Goal: Transaction & Acquisition: Purchase product/service

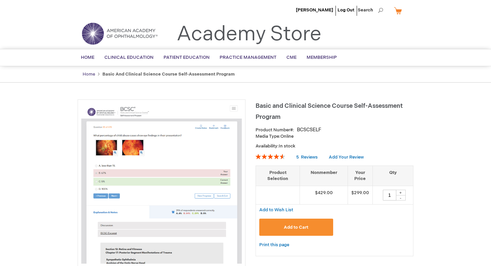
click at [91, 72] on link "Home" at bounding box center [89, 74] width 12 height 5
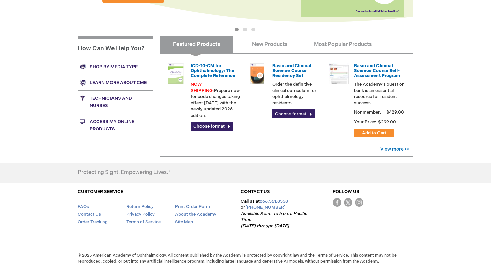
scroll to position [235, 0]
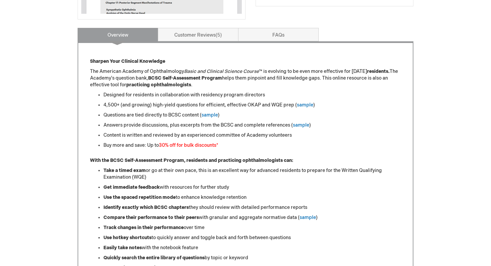
scroll to position [189, 0]
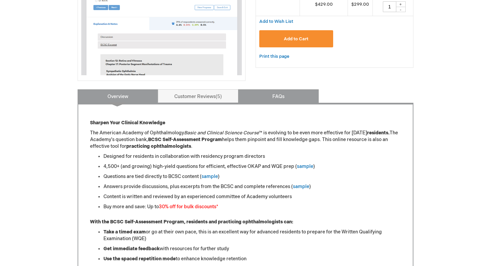
click at [288, 100] on link "FAQs" at bounding box center [278, 95] width 81 height 13
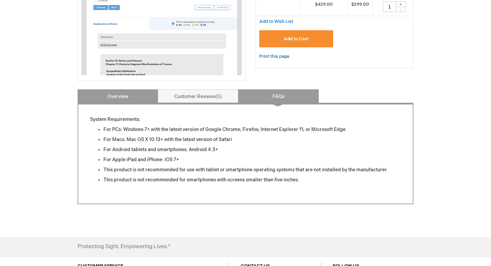
click at [129, 95] on link "Overview" at bounding box center [118, 95] width 81 height 13
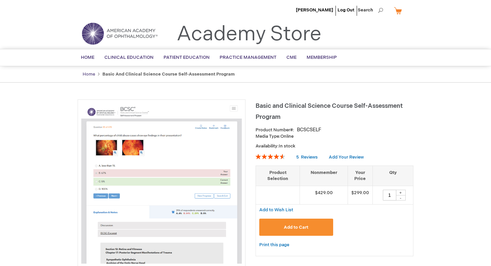
scroll to position [0, 0]
click at [85, 70] on ul "Home Basic and Clinical Science Course Self-Assessment Program" at bounding box center [246, 74] width 336 height 16
click at [87, 77] on ul "Home Basic and Clinical Science Course Self-Assessment Program" at bounding box center [246, 74] width 336 height 16
click at [89, 73] on link "Home" at bounding box center [89, 74] width 12 height 5
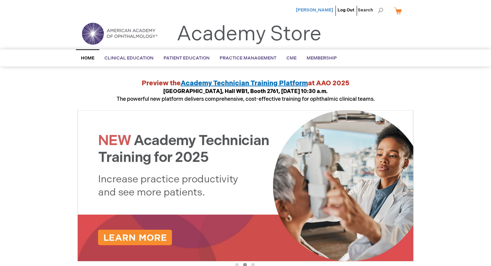
click at [322, 12] on span "[PERSON_NAME]" at bounding box center [314, 9] width 37 height 5
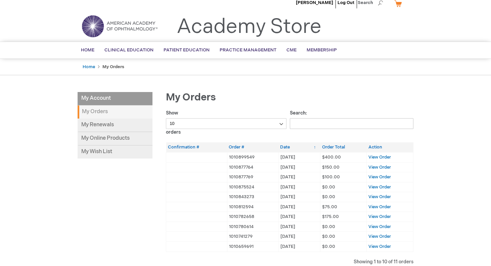
scroll to position [10, 0]
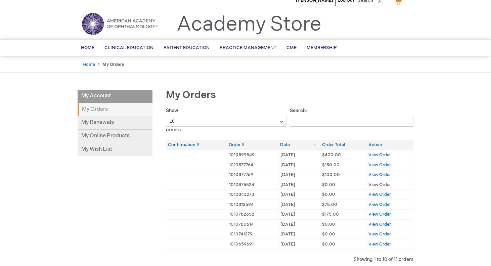
click at [375, 186] on span "View Order" at bounding box center [380, 184] width 23 height 5
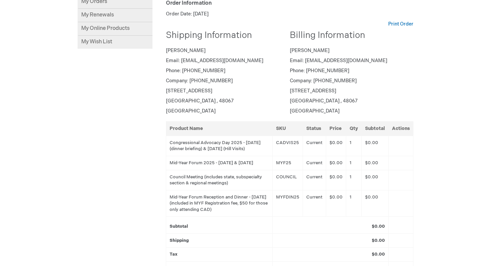
scroll to position [118, 0]
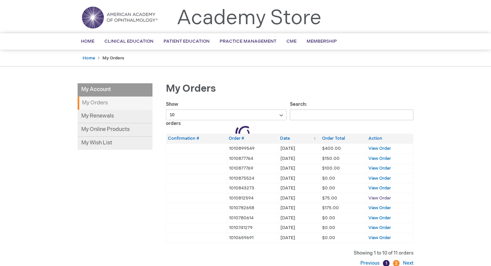
scroll to position [17, 0]
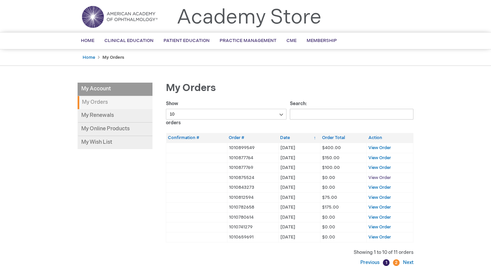
click at [379, 178] on span "View Order" at bounding box center [380, 177] width 23 height 5
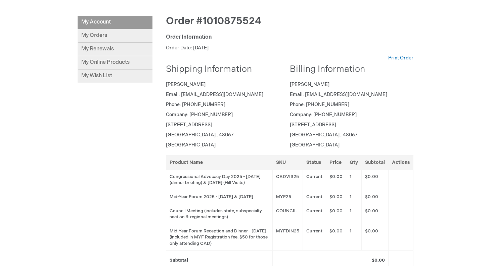
scroll to position [102, 0]
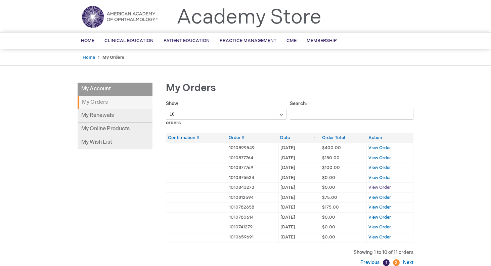
click at [378, 186] on span "View Order" at bounding box center [380, 187] width 23 height 5
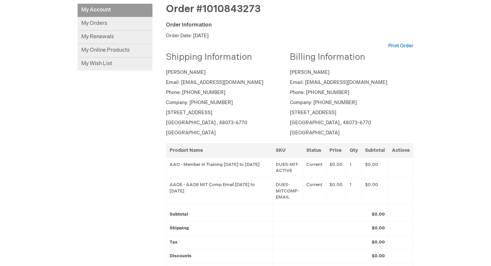
scroll to position [97, 0]
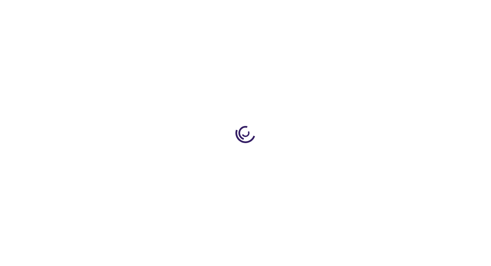
scroll to position [17, 0]
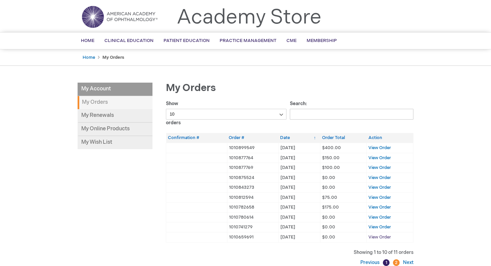
click at [381, 235] on span "View Order" at bounding box center [380, 237] width 23 height 5
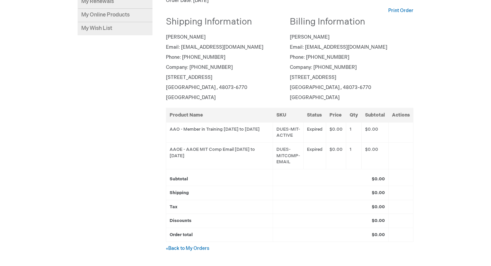
scroll to position [103, 0]
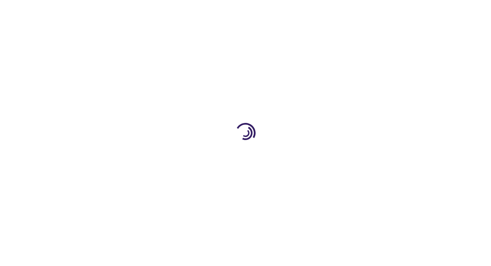
scroll to position [17, 0]
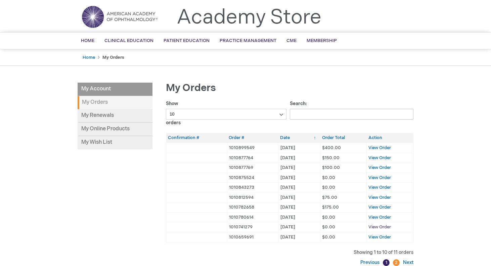
click at [382, 226] on span "View Order" at bounding box center [380, 227] width 23 height 5
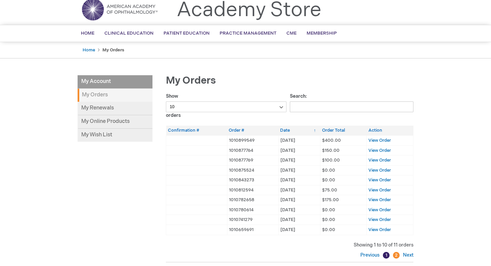
scroll to position [27, 0]
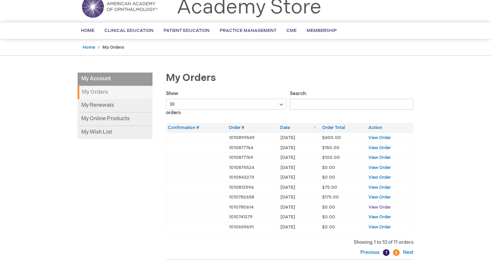
click at [383, 206] on span "View Order" at bounding box center [380, 207] width 23 height 5
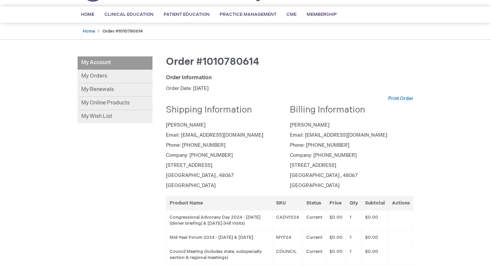
scroll to position [44, 0]
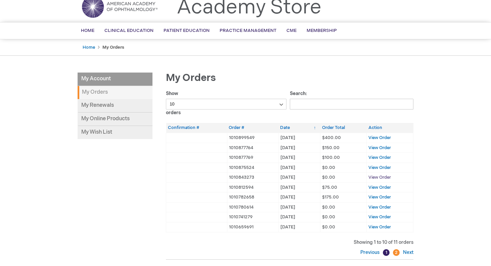
click at [379, 178] on span "View Order" at bounding box center [380, 177] width 23 height 5
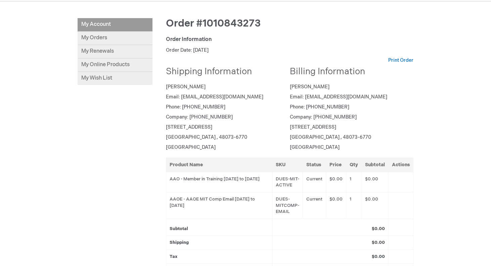
scroll to position [83, 0]
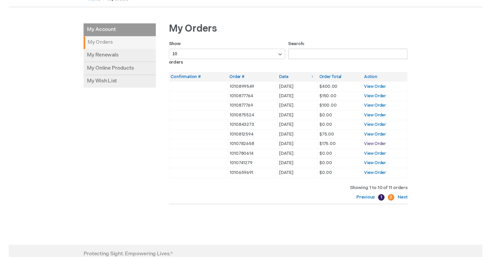
scroll to position [80, 0]
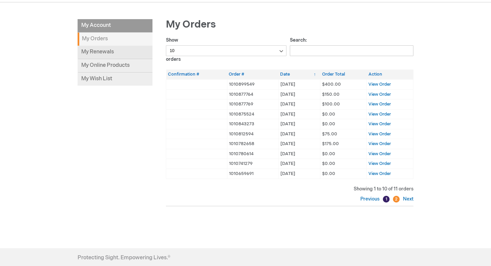
click at [123, 52] on link "My Renewals" at bounding box center [115, 52] width 75 height 13
click at [127, 66] on link "My Online Products" at bounding box center [115, 65] width 75 height 13
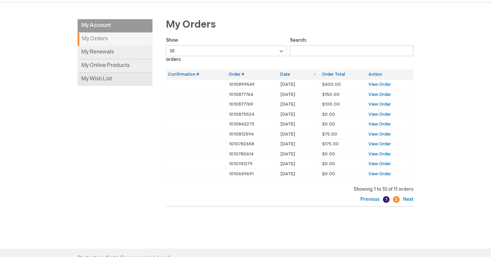
click at [109, 76] on link "My Wish List" at bounding box center [115, 79] width 75 height 13
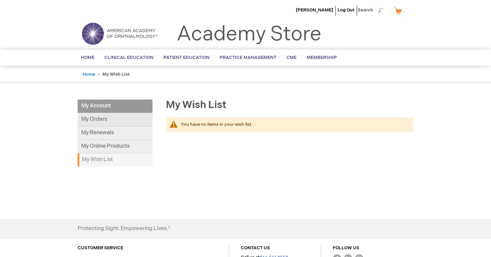
click at [98, 118] on link "My Orders" at bounding box center [115, 119] width 75 height 13
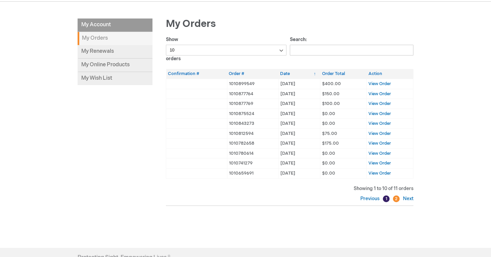
scroll to position [82, 0]
click at [108, 50] on link "My Renewals" at bounding box center [115, 50] width 75 height 13
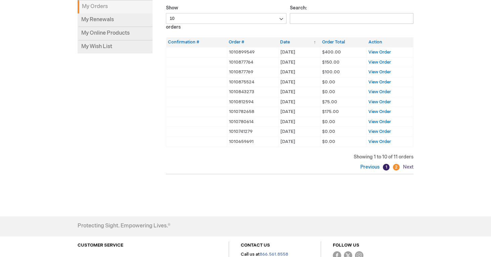
click at [403, 164] on link "Next" at bounding box center [408, 167] width 12 height 6
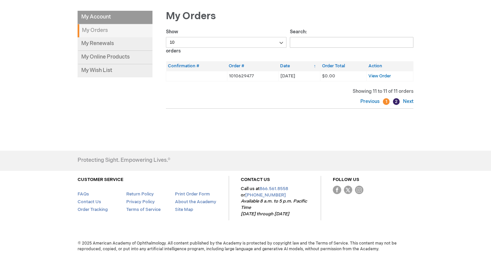
scroll to position [87, 0]
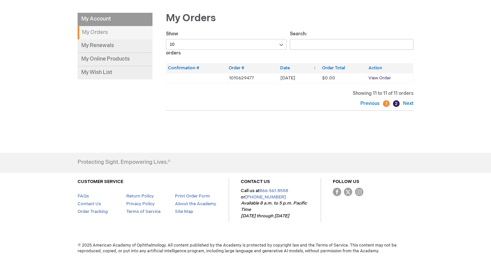
click at [382, 80] on span "View Order" at bounding box center [380, 77] width 23 height 5
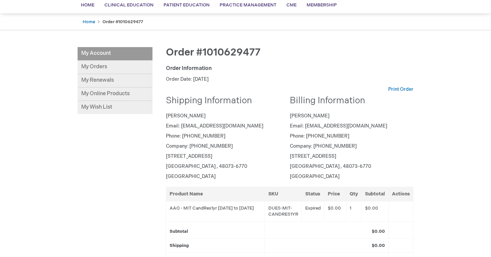
scroll to position [28, 0]
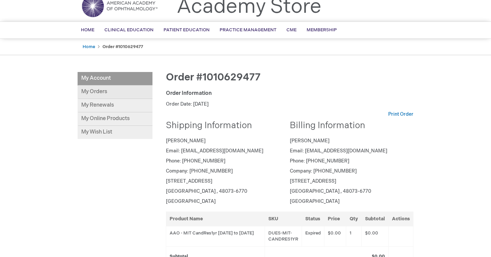
click at [100, 87] on link "My Orders" at bounding box center [115, 91] width 75 height 13
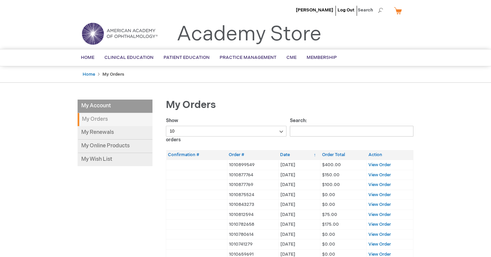
click at [209, 136] on div "Show 10 25 50 100 orders" at bounding box center [228, 130] width 124 height 26
select select "100"
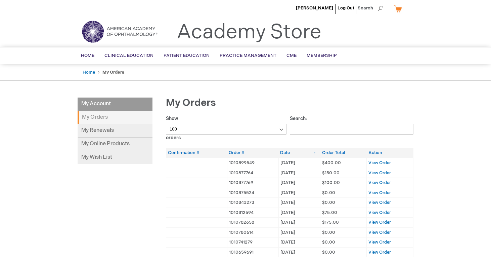
scroll to position [4, 0]
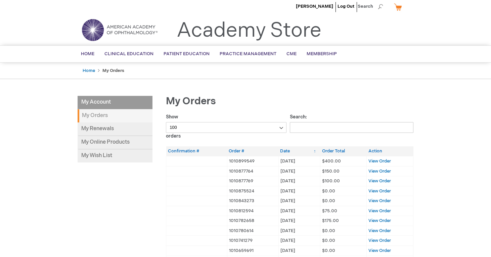
click at [320, 126] on input "Search:" at bounding box center [352, 127] width 124 height 11
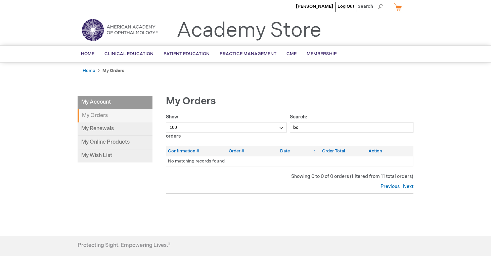
type input "b"
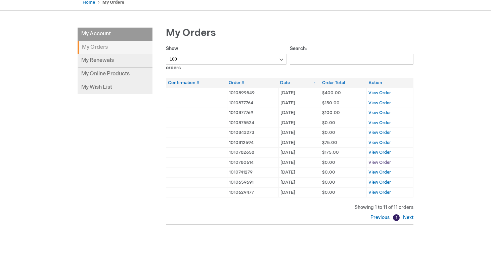
scroll to position [95, 0]
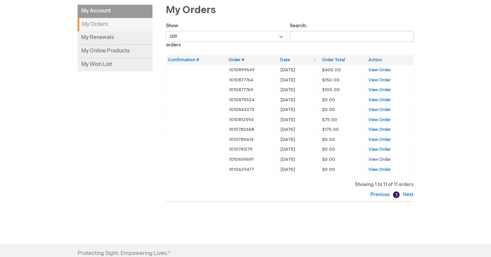
click at [381, 159] on span "View Order" at bounding box center [380, 159] width 23 height 5
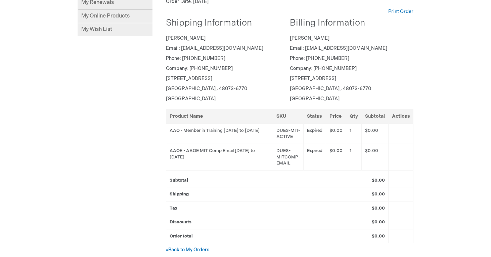
scroll to position [131, 0]
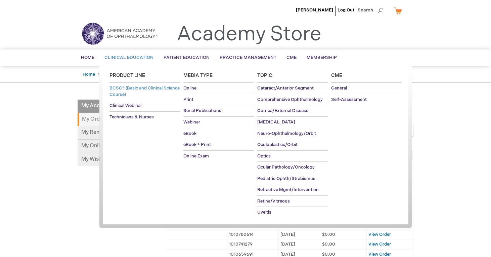
click at [133, 88] on span "BCSC® (Basic and Clinical Science Course)" at bounding box center [145, 91] width 70 height 12
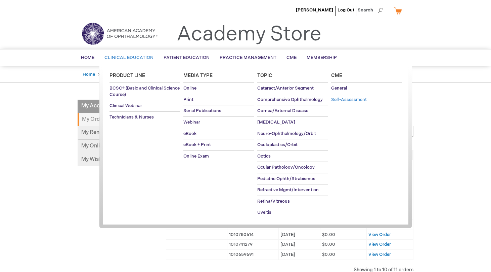
click at [371, 103] on link "Self-Assessment" at bounding box center [366, 99] width 71 height 11
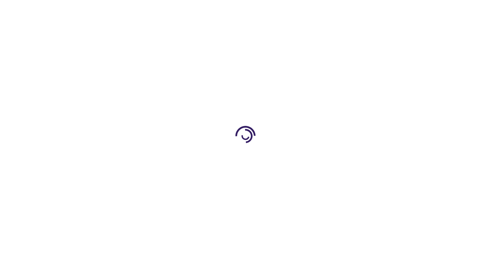
type input "1"
